Goal: Task Accomplishment & Management: Use online tool/utility

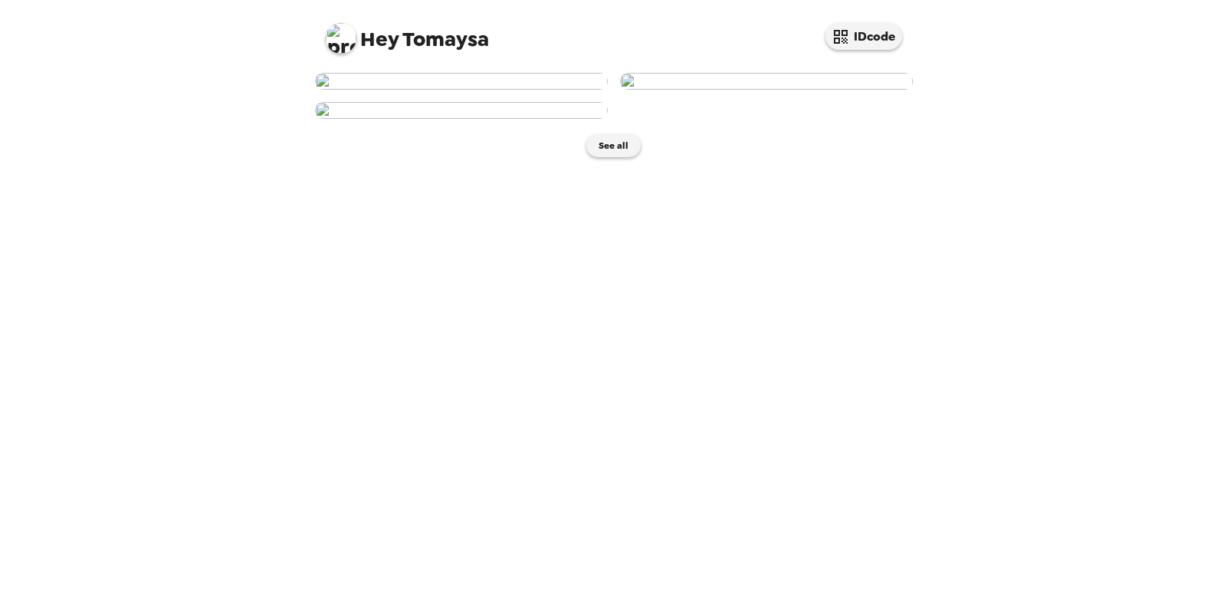
click at [383, 90] on img at bounding box center [461, 81] width 293 height 17
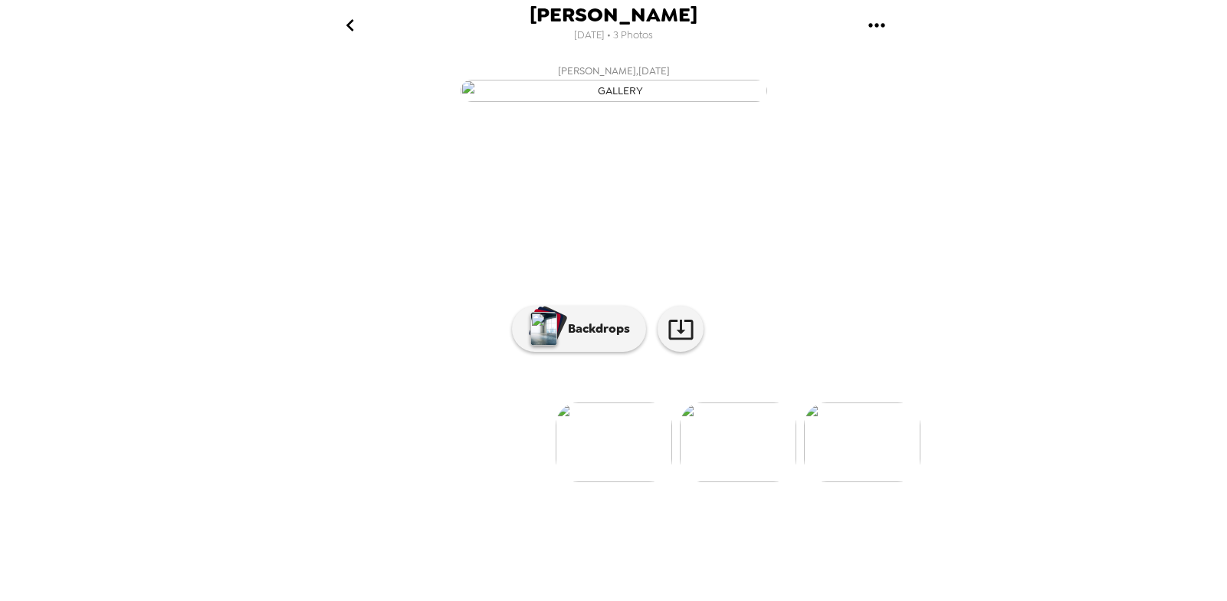
scroll to position [62, 0]
click at [604, 352] on button "Backdrops" at bounding box center [579, 329] width 134 height 46
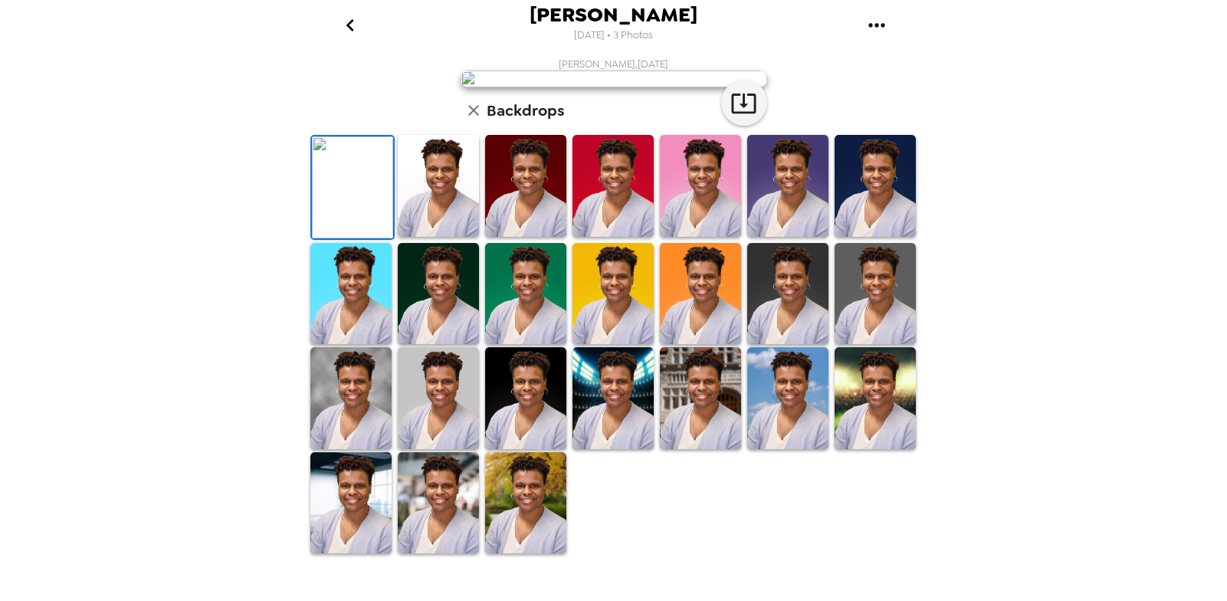
click at [421, 237] on img at bounding box center [438, 186] width 81 height 102
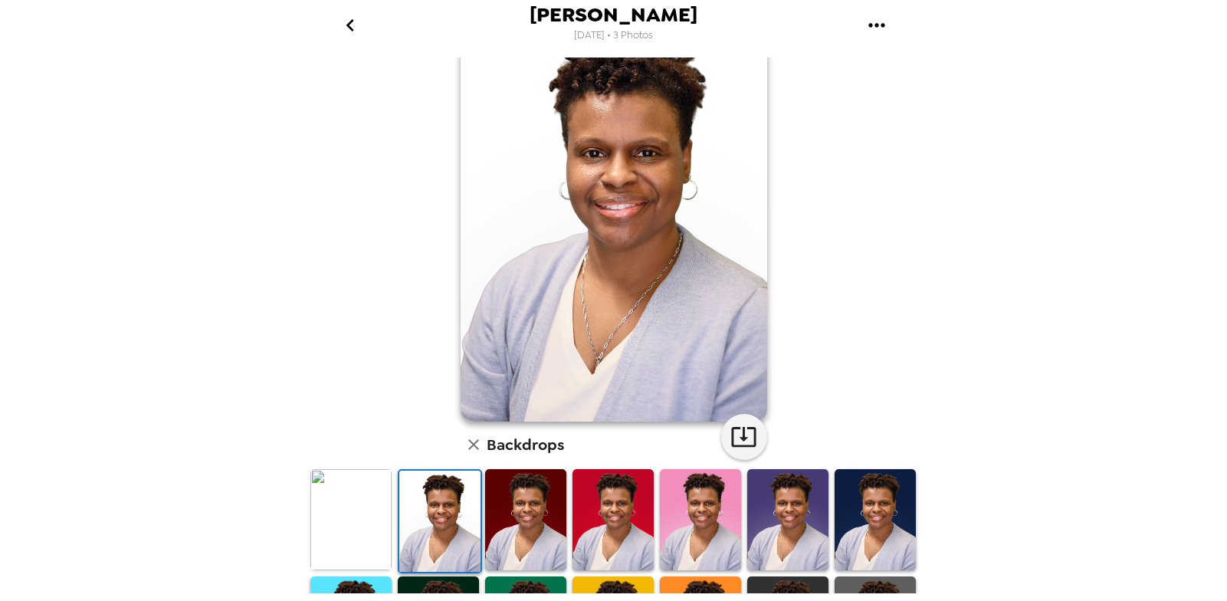
click at [513, 501] on img at bounding box center [525, 520] width 81 height 102
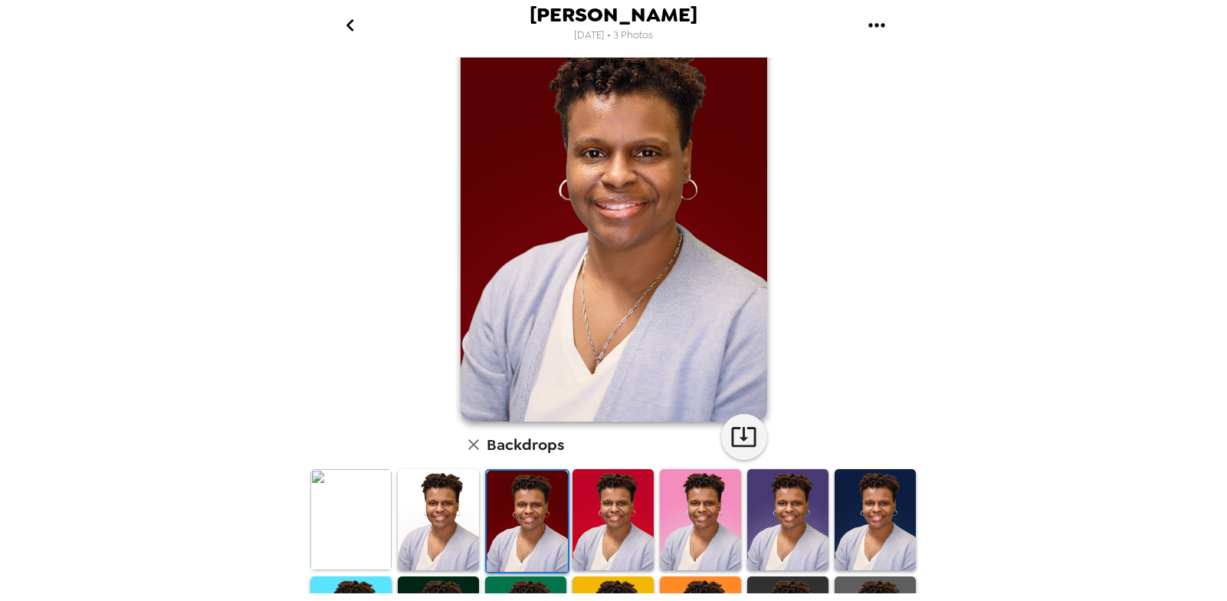
drag, startPoint x: 587, startPoint y: 505, endPoint x: 735, endPoint y: 499, distance: 148.1
click at [587, 505] on img at bounding box center [613, 520] width 81 height 102
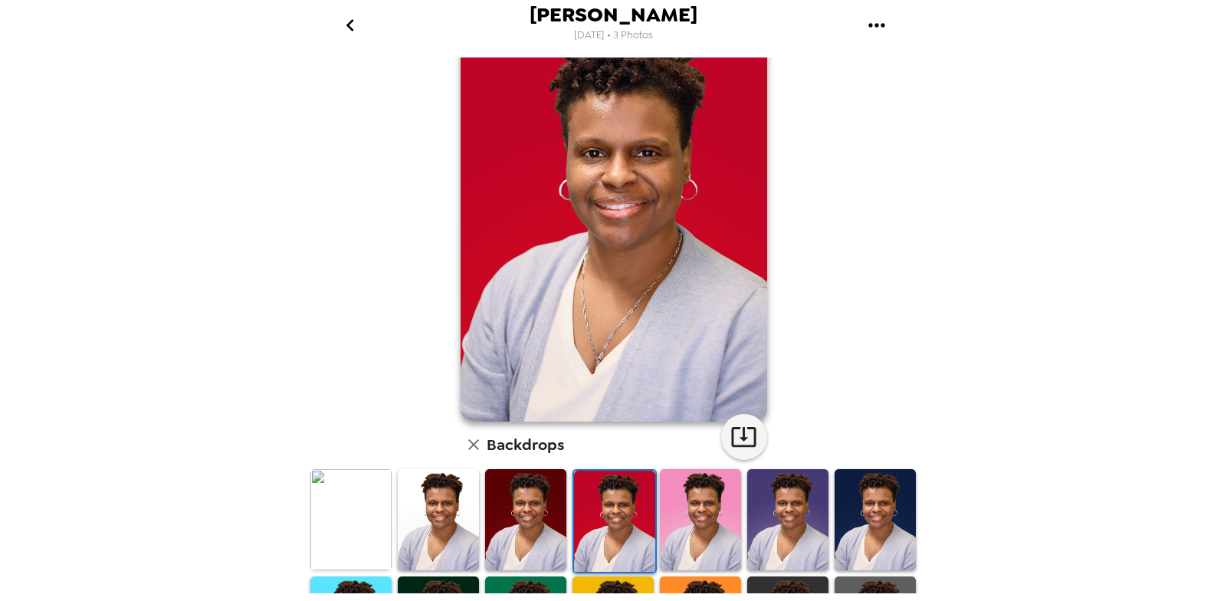
click at [699, 509] on img at bounding box center [700, 520] width 81 height 102
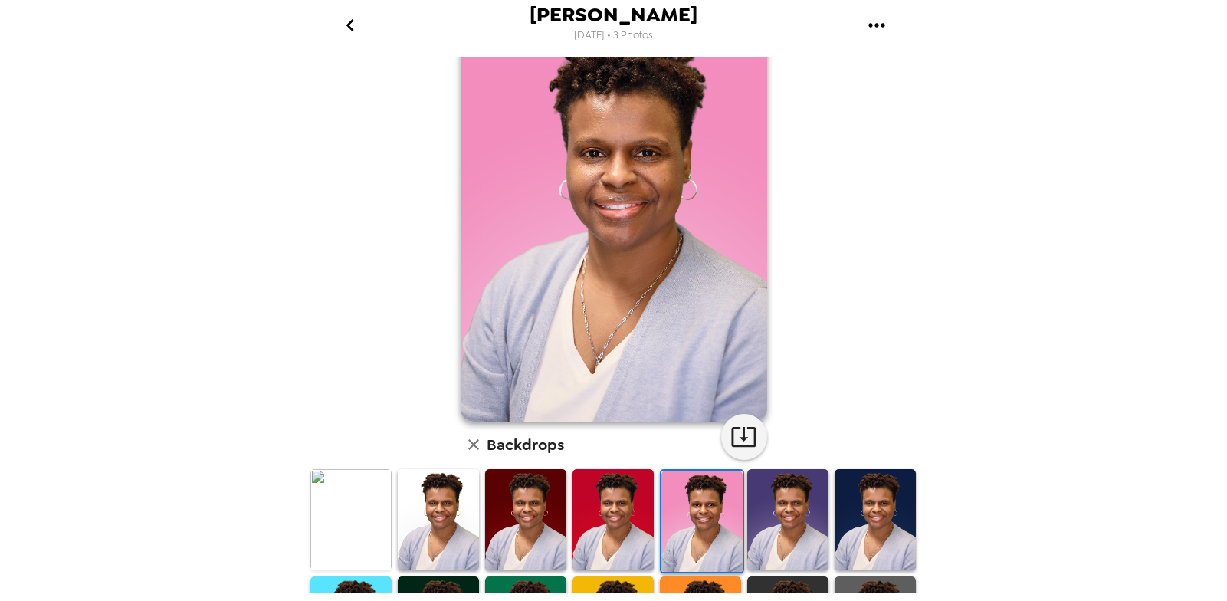
click at [764, 508] on img at bounding box center [787, 520] width 81 height 102
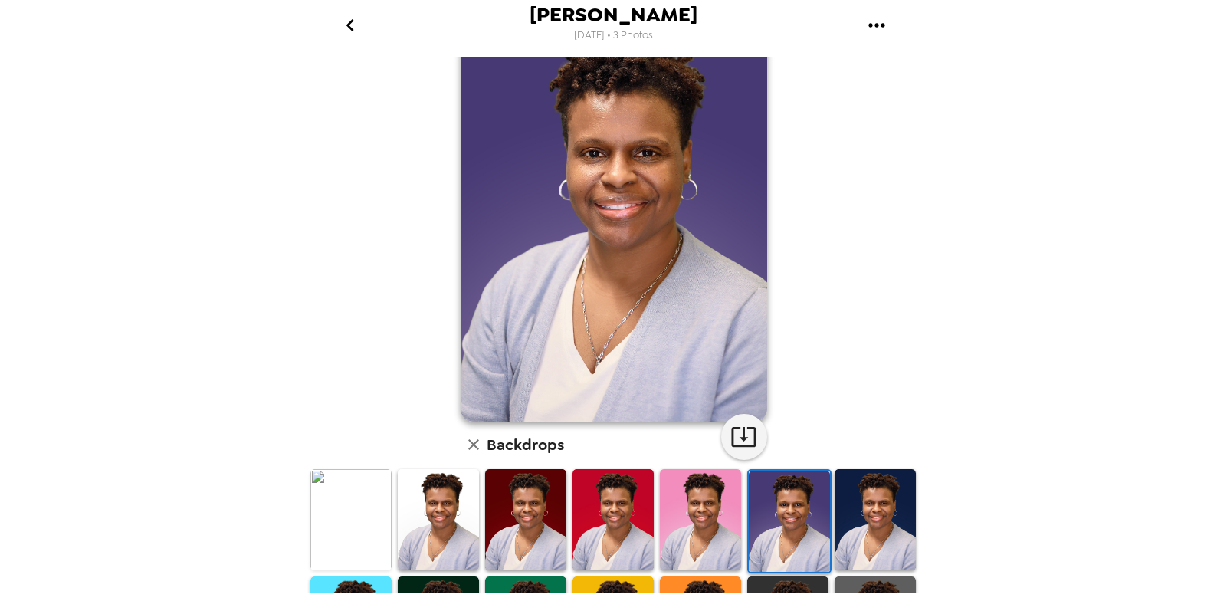
click at [883, 518] on img at bounding box center [875, 520] width 81 height 102
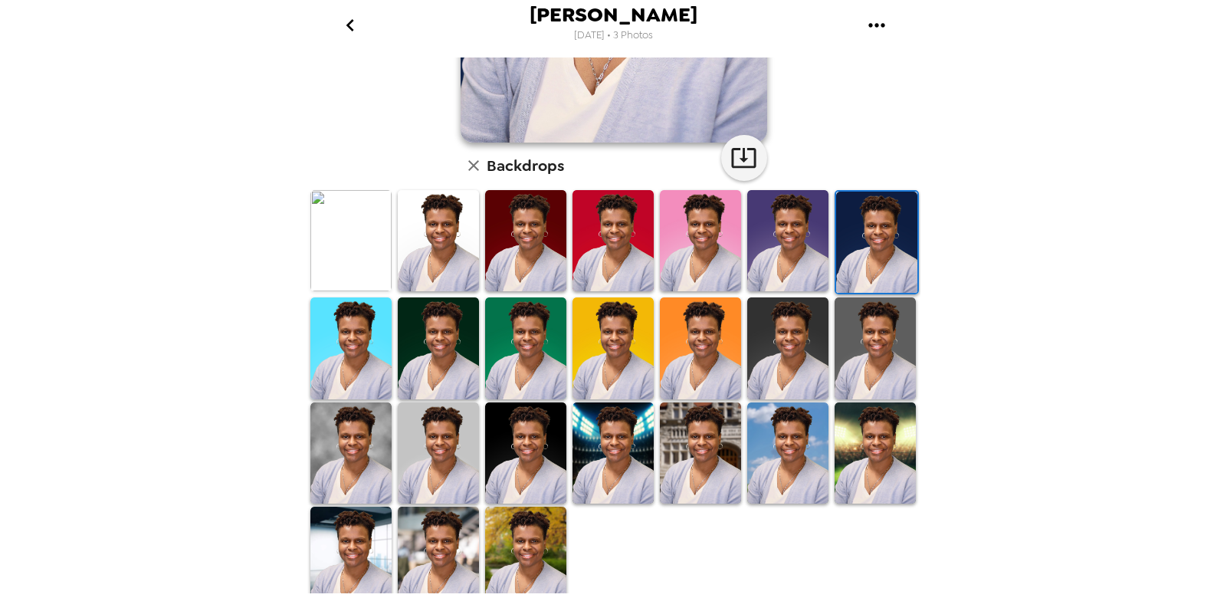
scroll to position [350, 0]
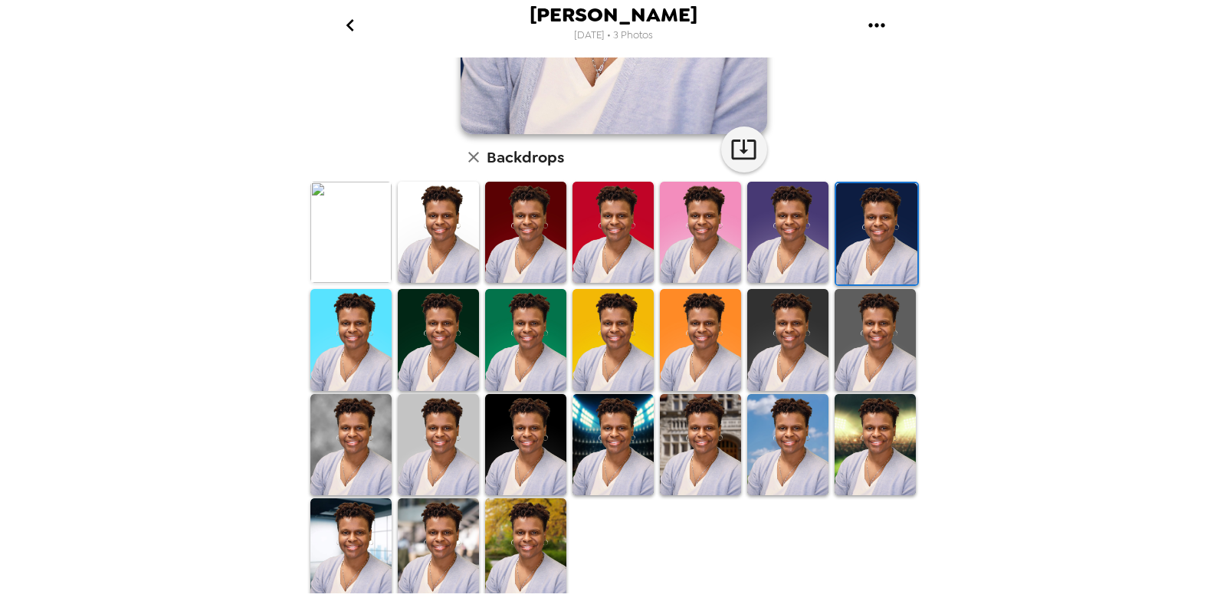
click at [523, 551] on img at bounding box center [525, 549] width 81 height 102
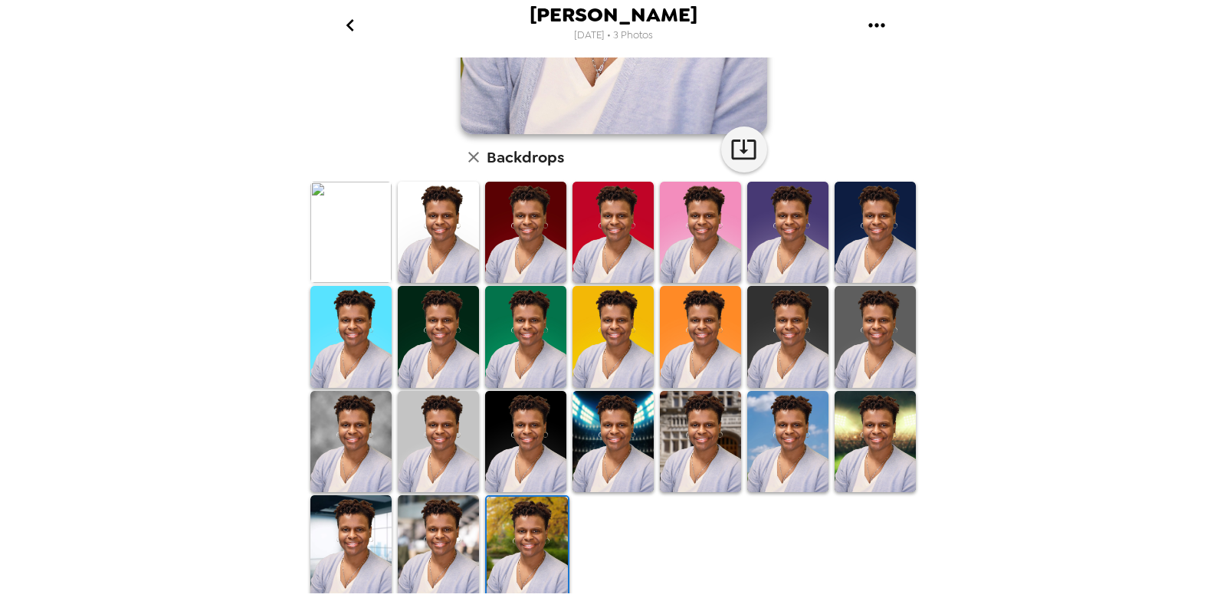
click at [438, 517] on img at bounding box center [438, 546] width 81 height 102
click at [540, 451] on img at bounding box center [525, 442] width 81 height 102
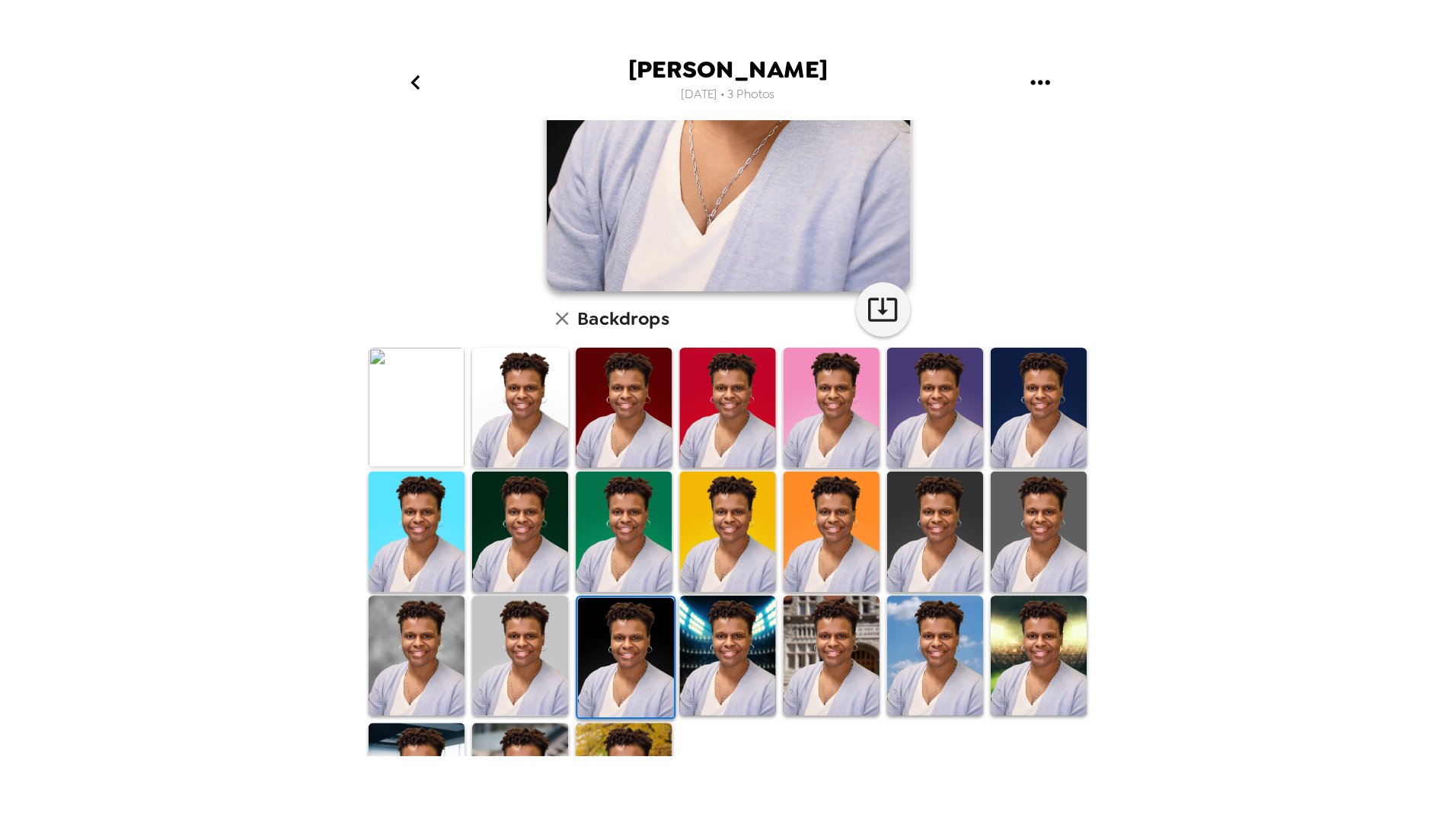
scroll to position [305, 0]
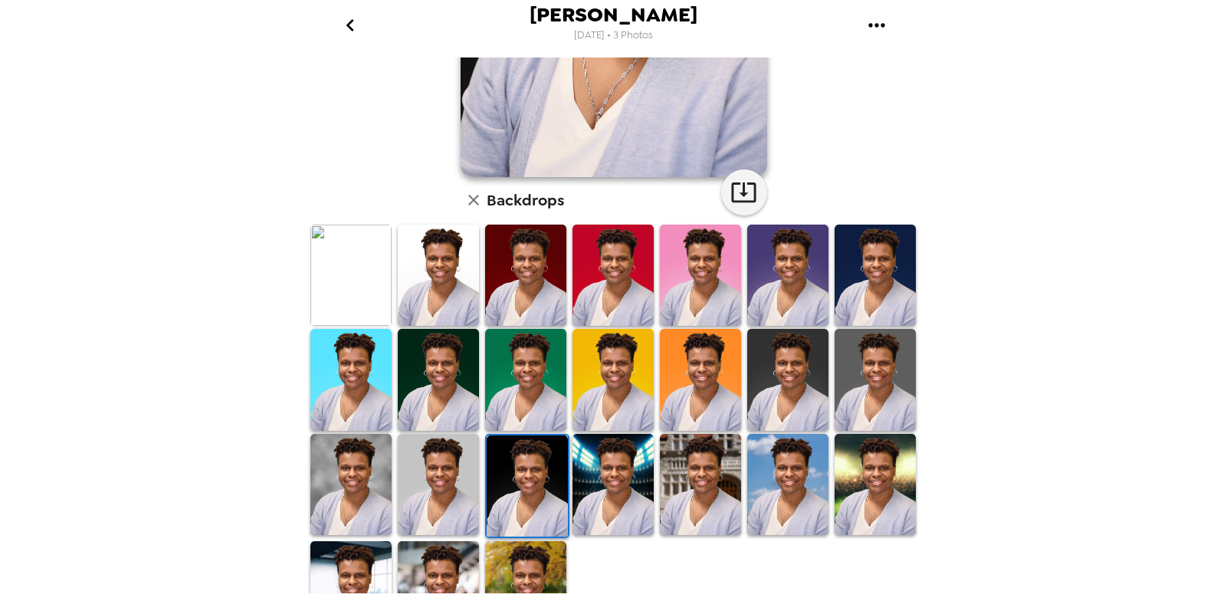
click at [489, 455] on img at bounding box center [527, 486] width 81 height 102
click at [448, 462] on img at bounding box center [438, 485] width 81 height 102
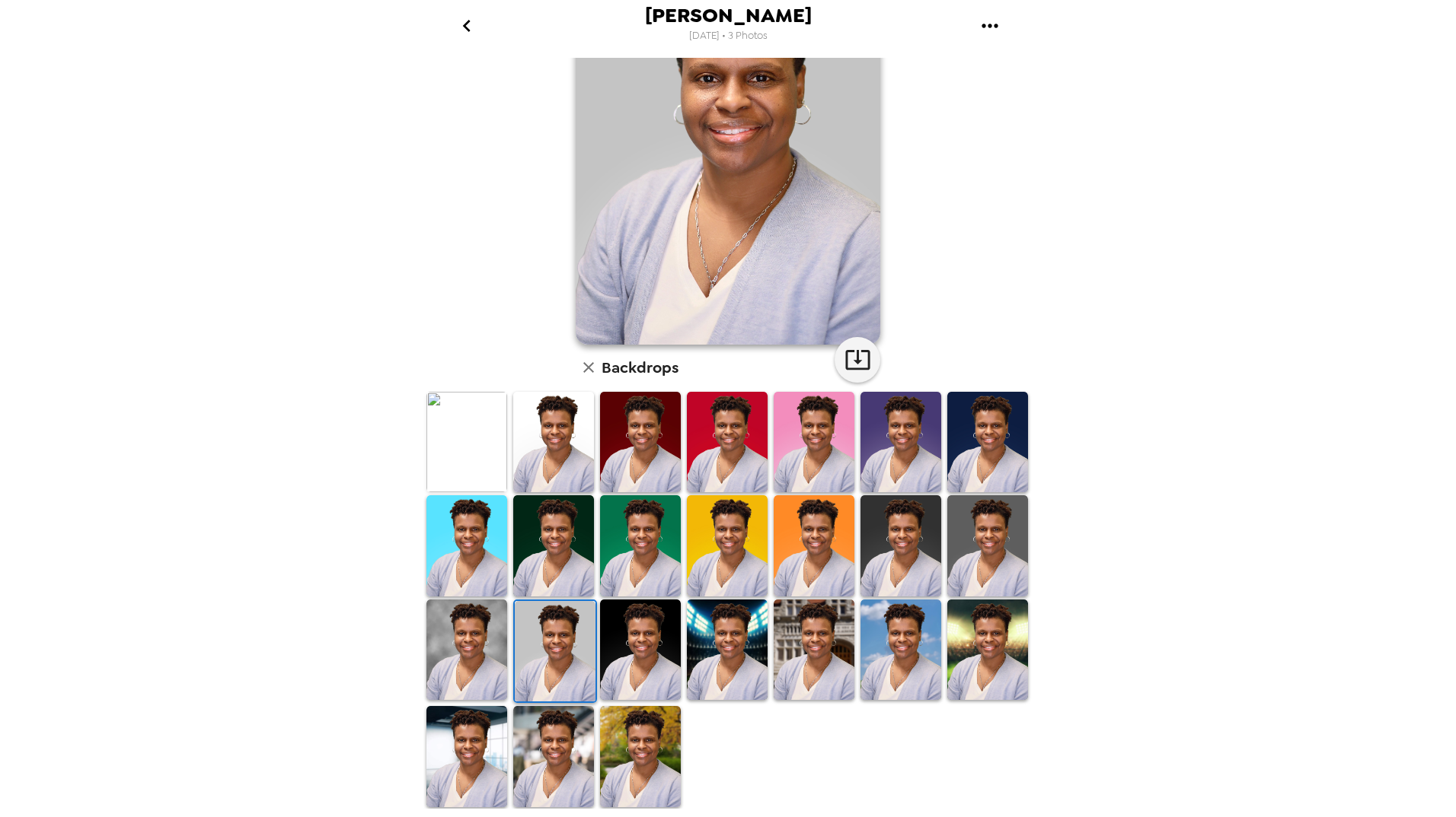
scroll to position [126, 0]
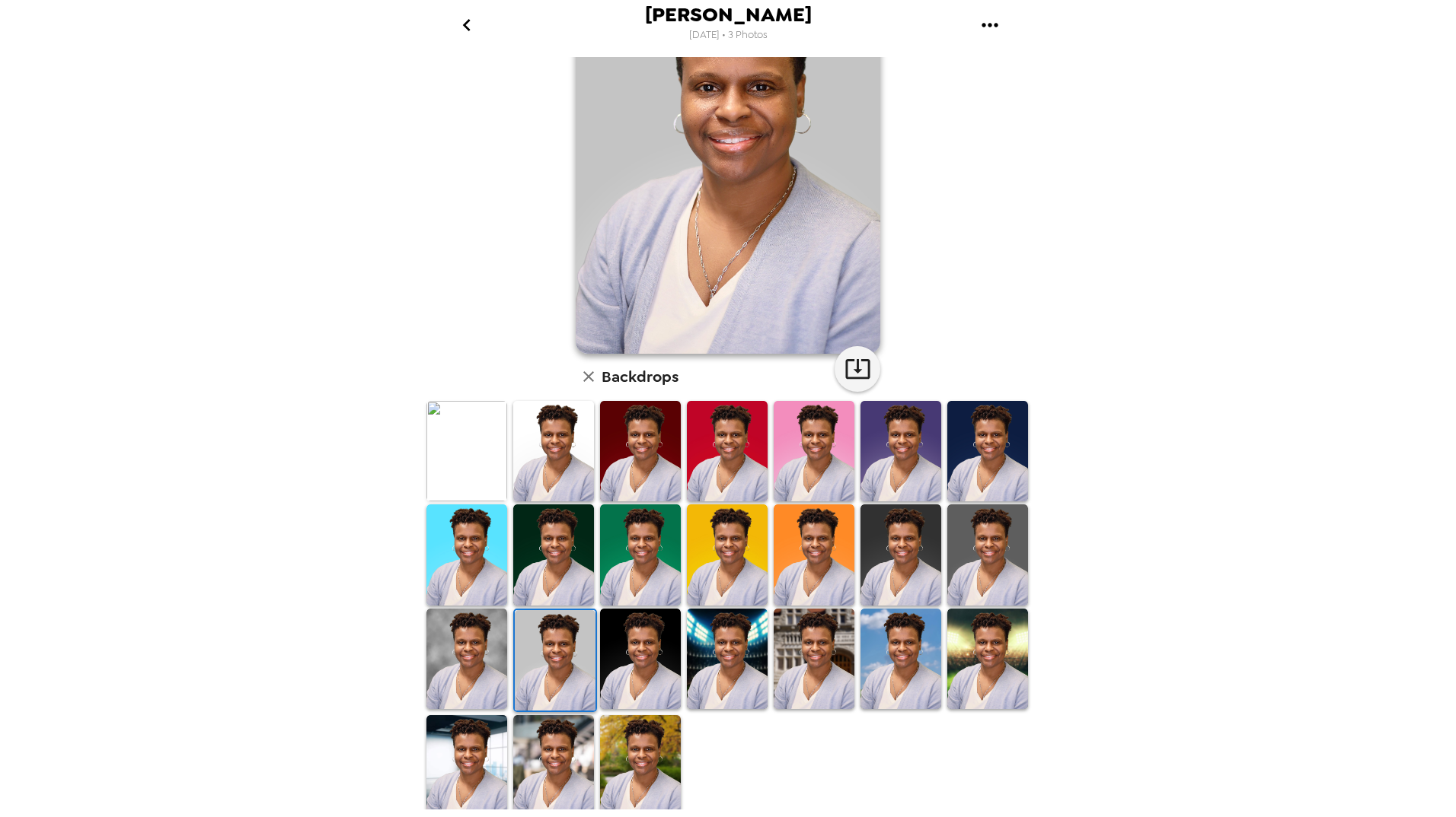
click at [900, 596] on img at bounding box center [900, 659] width 80 height 101
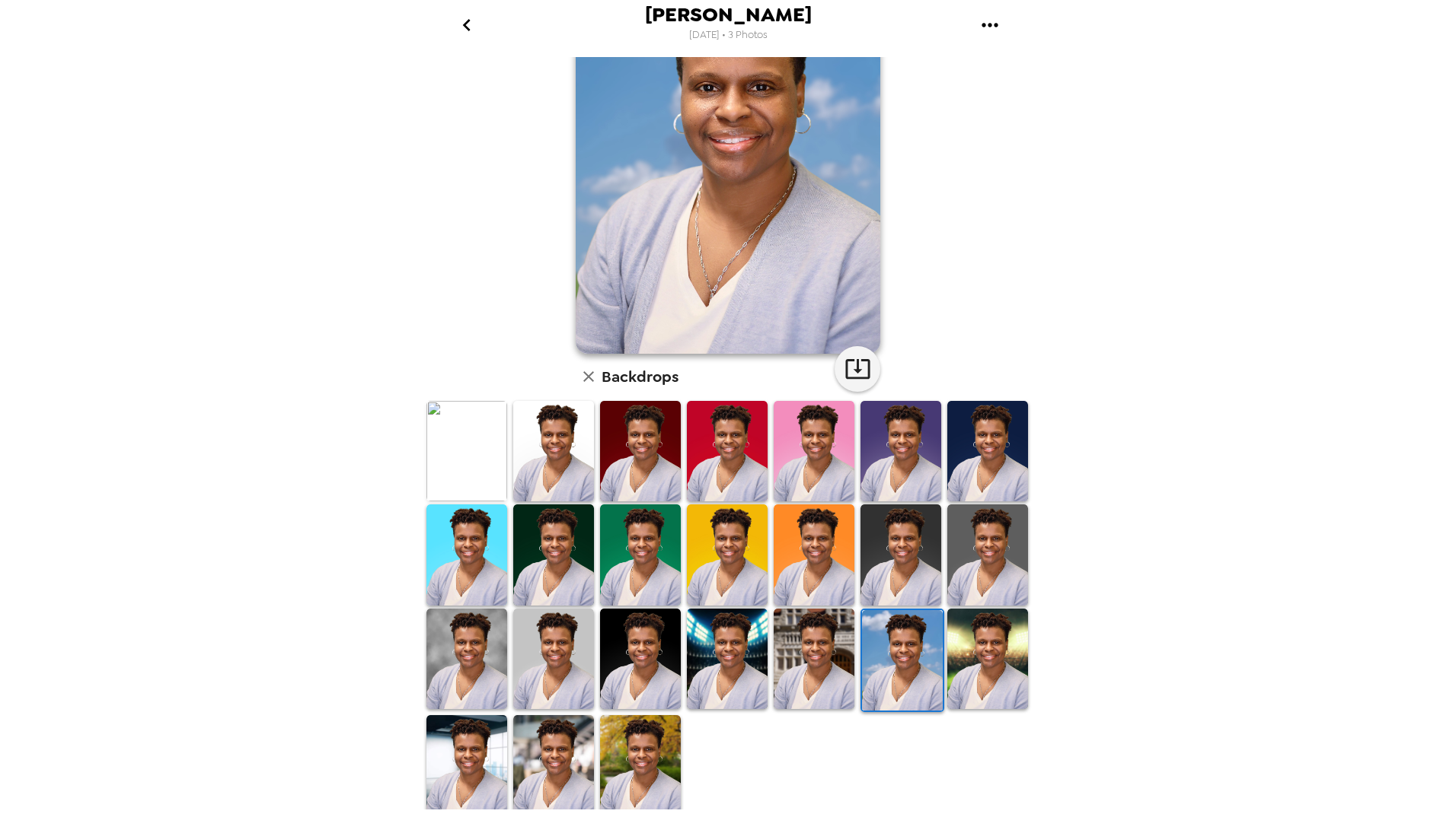
click at [957, 596] on img at bounding box center [987, 659] width 80 height 101
